Goal: Check status: Check status

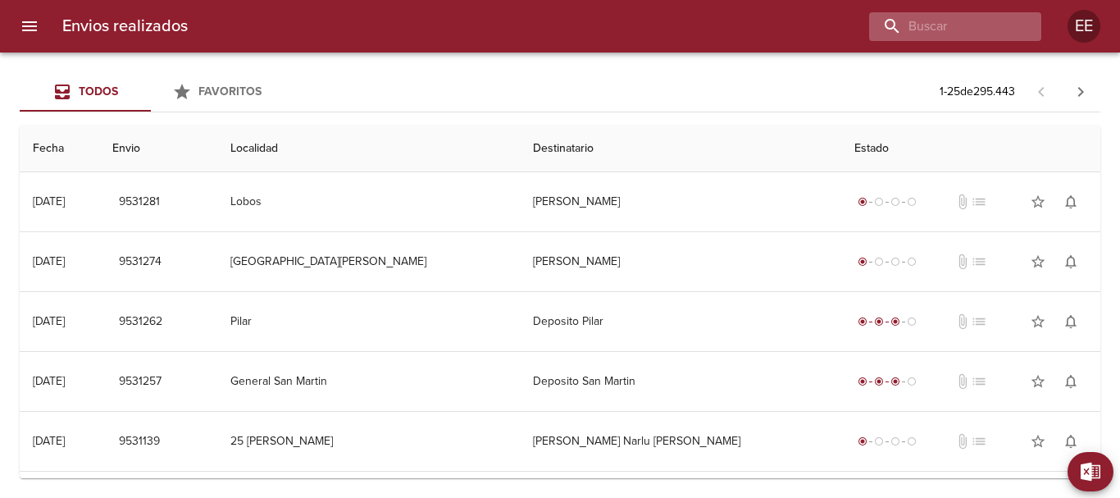
click at [931, 40] on div "Envios realizados EE" at bounding box center [560, 26] width 1120 height 52
click at [927, 21] on input "buscar" at bounding box center [909, 26] width 210 height 29
paste input "VZ2766"
type input "V"
type input "[PERSON_NAME]"
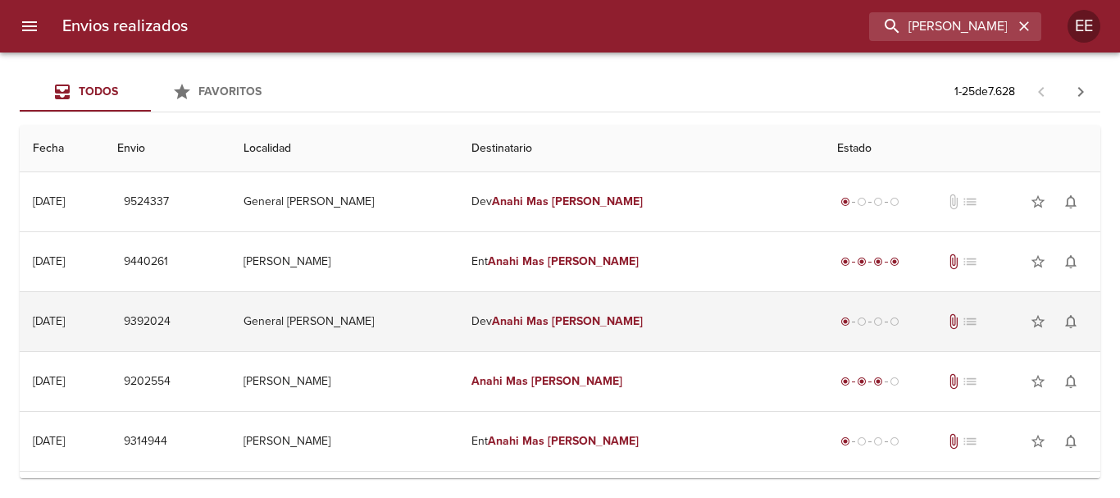
click at [590, 328] on td "Dev [PERSON_NAME]" at bounding box center [641, 321] width 366 height 59
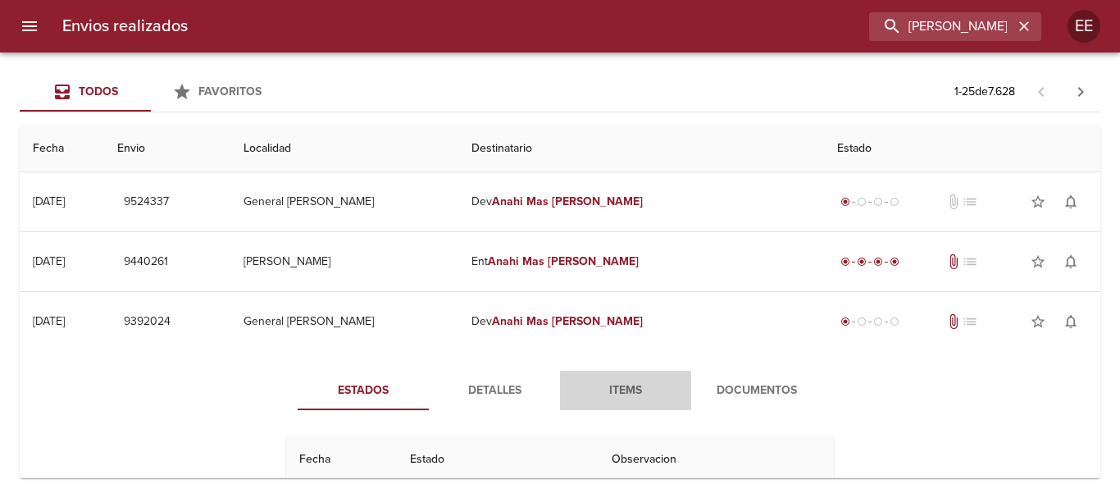
click at [634, 393] on span "Items" at bounding box center [626, 390] width 112 height 21
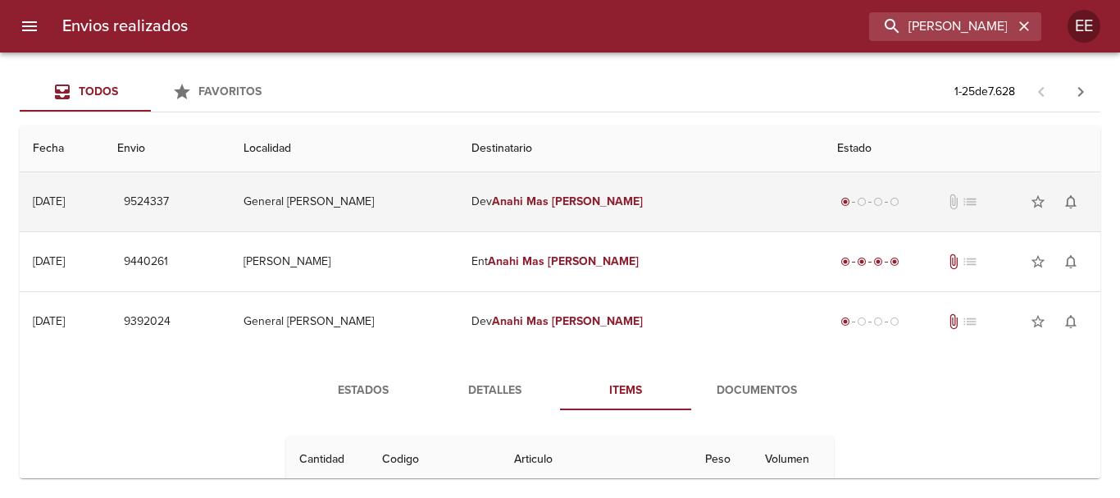
click at [602, 203] on em "[PERSON_NAME]" at bounding box center [597, 201] width 91 height 14
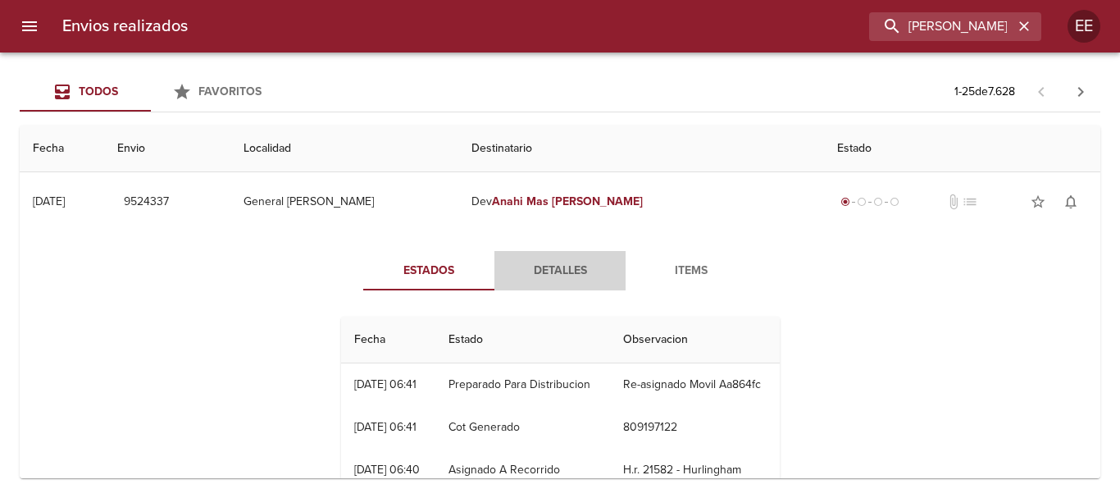
click at [558, 276] on span "Detalles" at bounding box center [560, 271] width 112 height 21
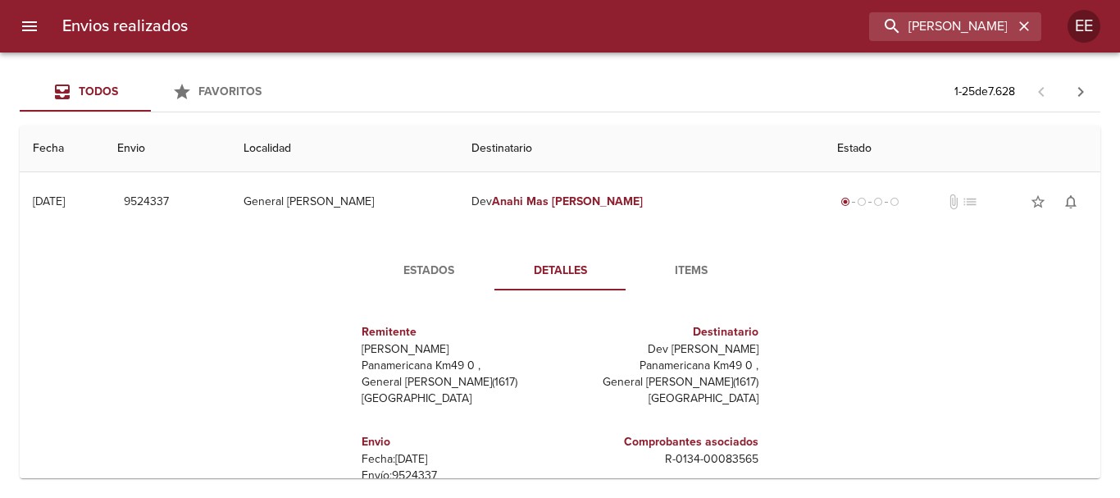
click at [686, 279] on span "Items" at bounding box center [692, 271] width 112 height 21
